Goal: Task Accomplishment & Management: Manage account settings

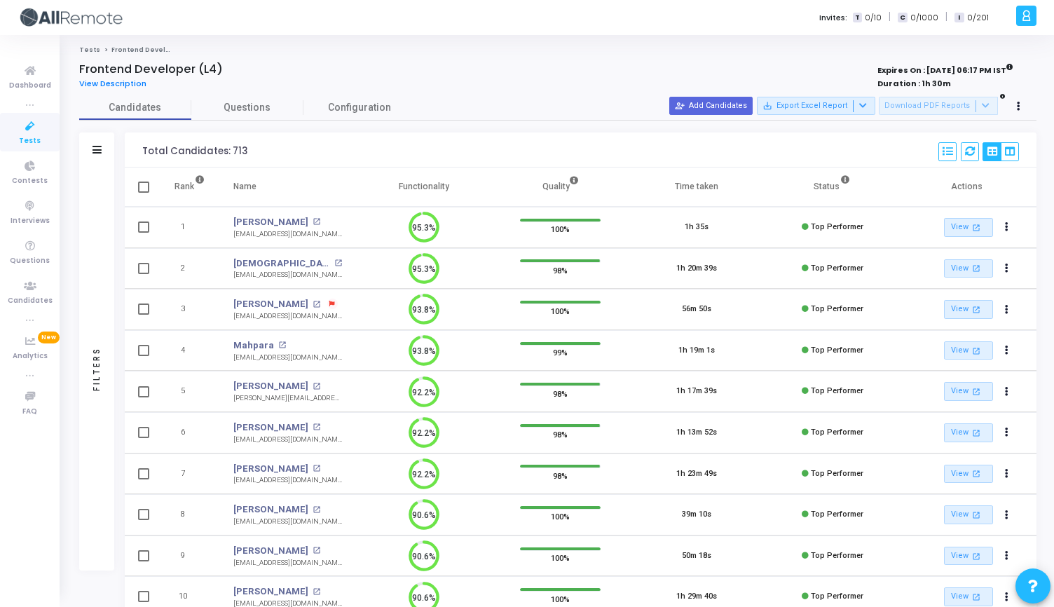
click at [39, 128] on icon at bounding box center [29, 127] width 29 height 18
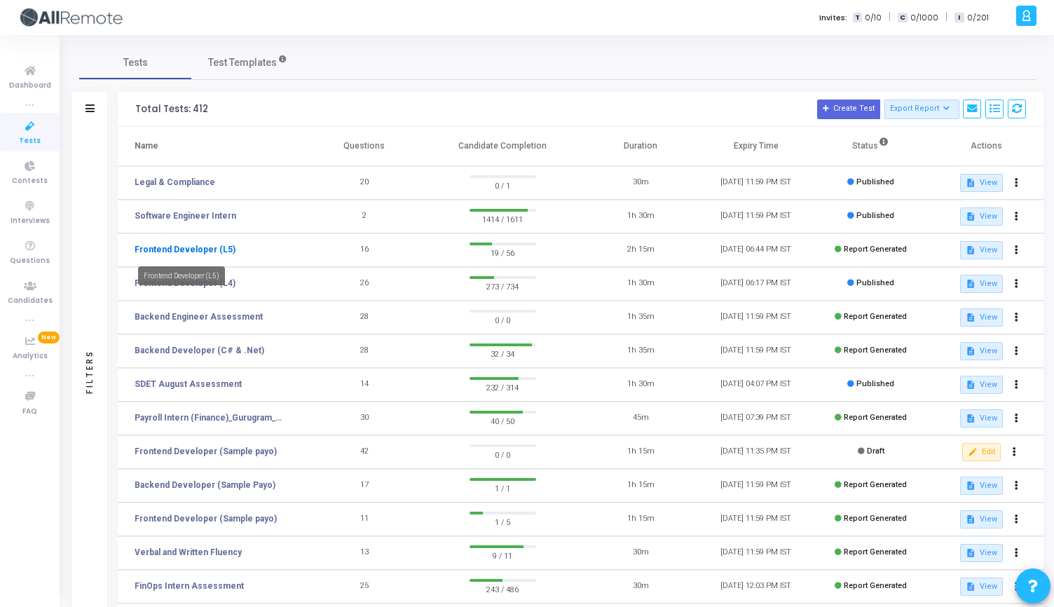
click at [203, 248] on link "Frontend Developer (L5)" at bounding box center [185, 249] width 101 height 13
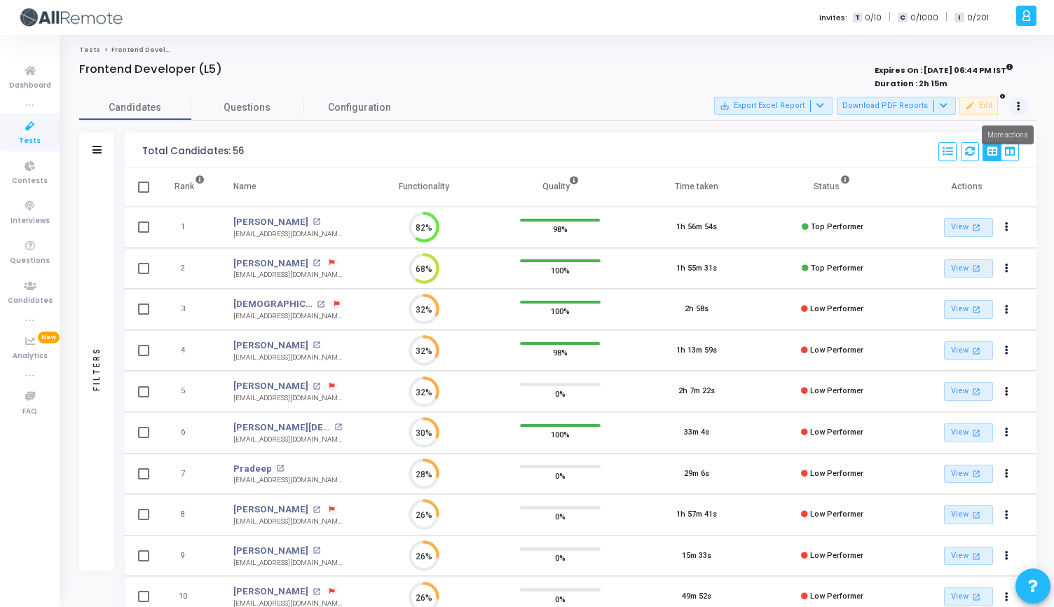
click at [1027, 104] on button at bounding box center [1019, 107] width 20 height 20
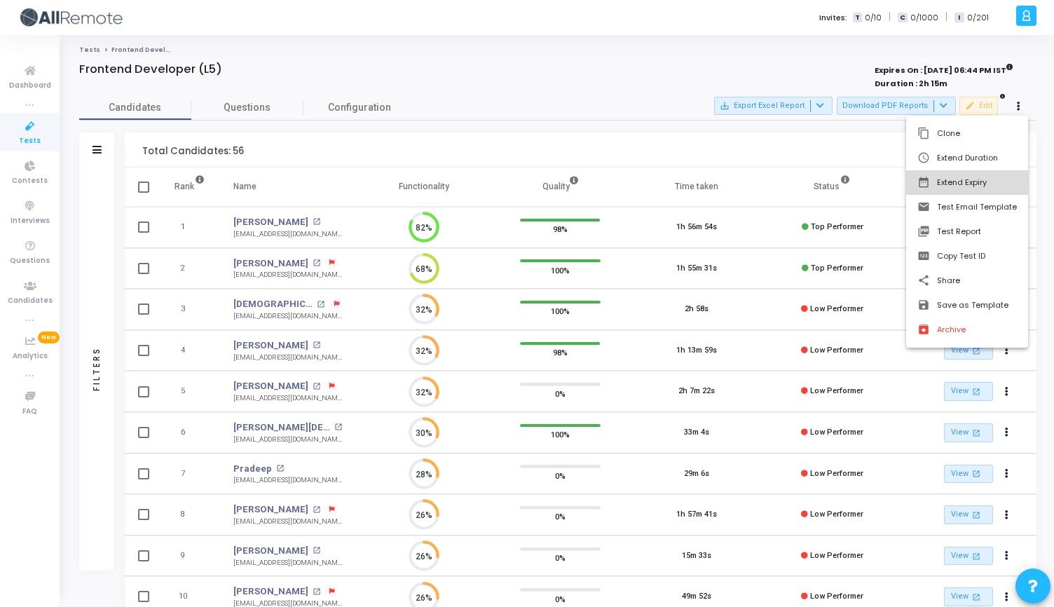
click at [960, 188] on button "date_range Extend Expiry" at bounding box center [967, 182] width 122 height 25
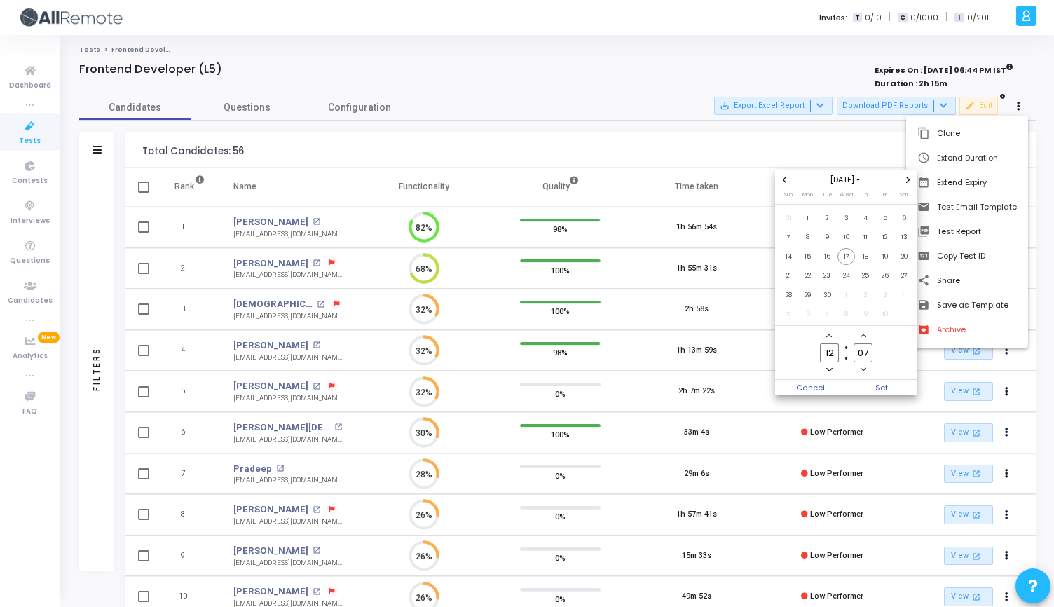
click at [908, 183] on span "Next month" at bounding box center [908, 180] width 12 height 12
click at [889, 292] on span "31" at bounding box center [885, 296] width 18 height 18
click at [879, 394] on span "Set" at bounding box center [882, 387] width 71 height 15
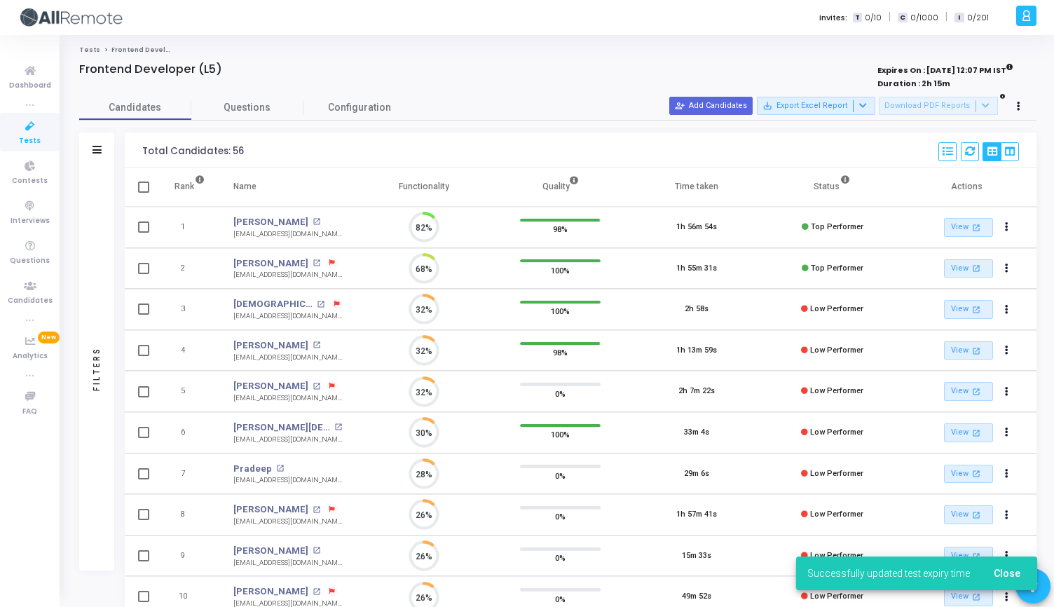
click at [1026, 111] on div at bounding box center [1019, 107] width 20 height 20
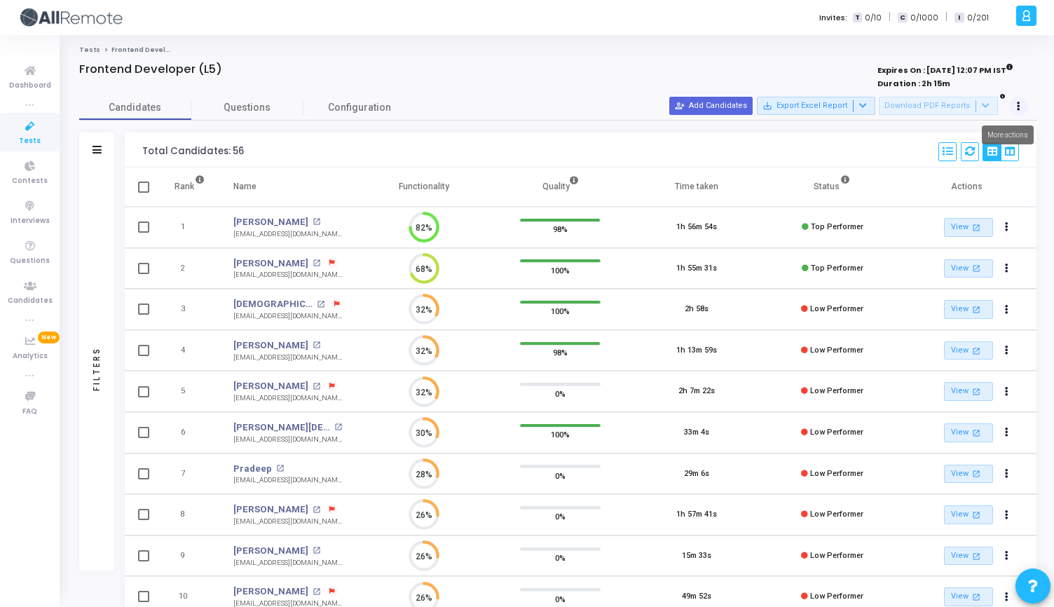
click at [1019, 106] on icon at bounding box center [1019, 106] width 4 height 7
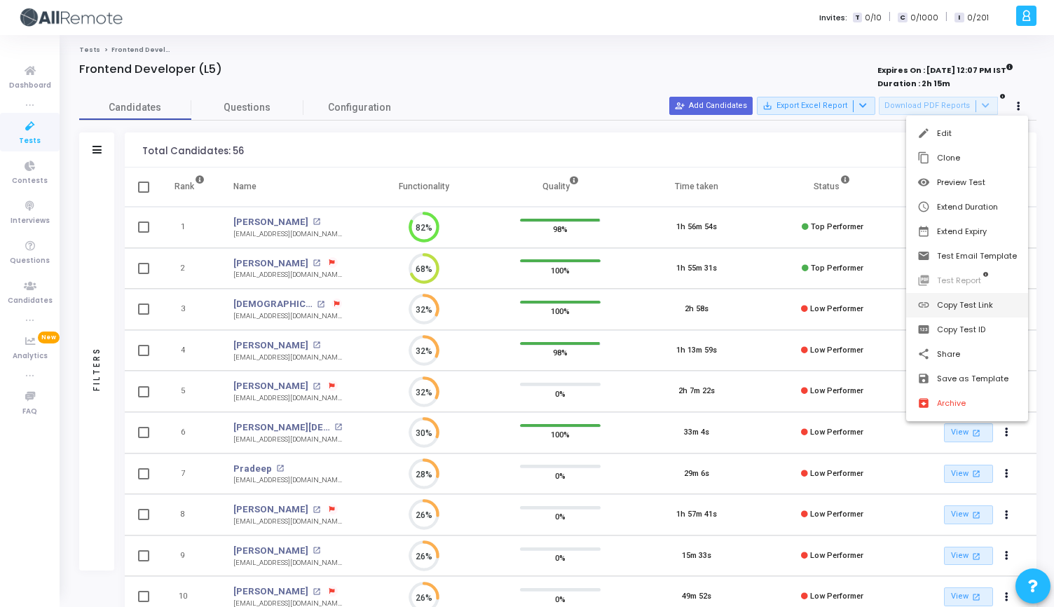
click at [952, 303] on button "link Copy Test Link" at bounding box center [967, 305] width 122 height 25
